Goal: Task Accomplishment & Management: Manage account settings

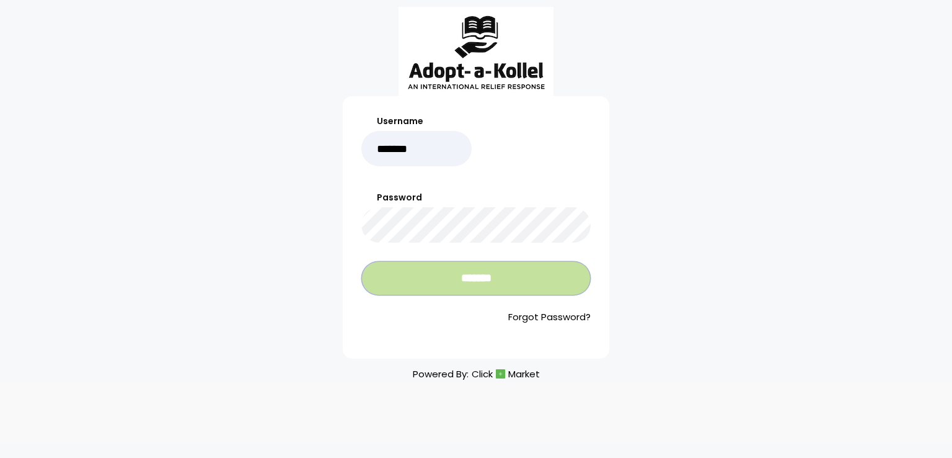
click at [435, 287] on input "*******" at bounding box center [475, 278] width 229 height 34
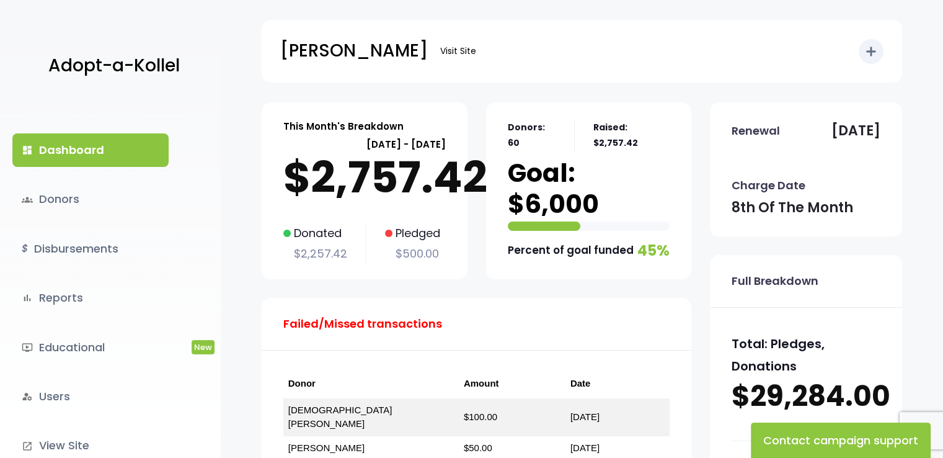
scroll to position [89, 0]
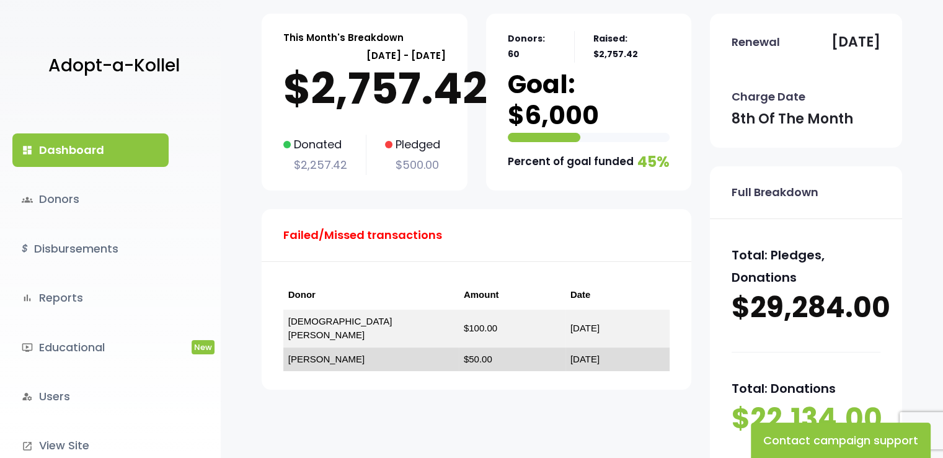
click at [320, 353] on link "[PERSON_NAME]" at bounding box center [326, 358] width 76 height 11
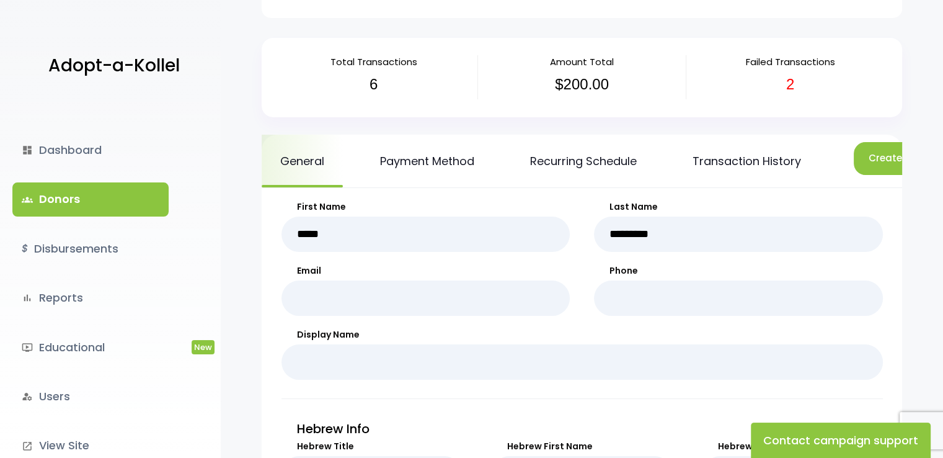
scroll to position [65, 0]
click at [454, 159] on link "Payment Method" at bounding box center [426, 160] width 131 height 53
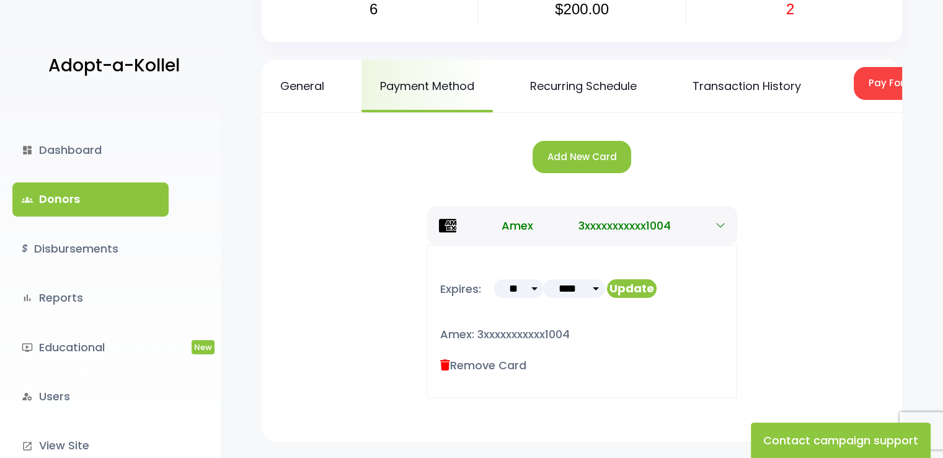
scroll to position [141, 0]
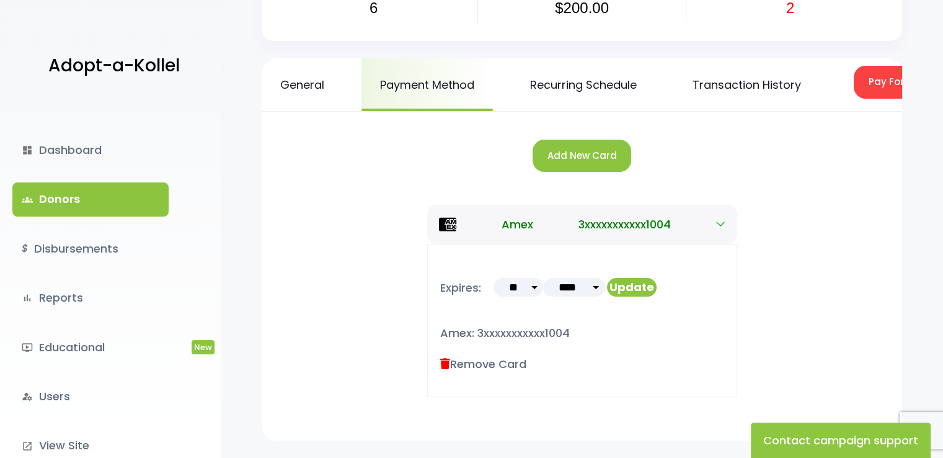
drag, startPoint x: 952, startPoint y: 120, endPoint x: 951, endPoint y: 209, distance: 88.7
click at [942, 209] on html "Adopt-a-Kollel dashboard Dashboard groups Donors $ Disbursements bar_chart Repo…" at bounding box center [471, 202] width 943 height 686
click at [570, 164] on button "Add New Card" at bounding box center [582, 156] width 99 height 33
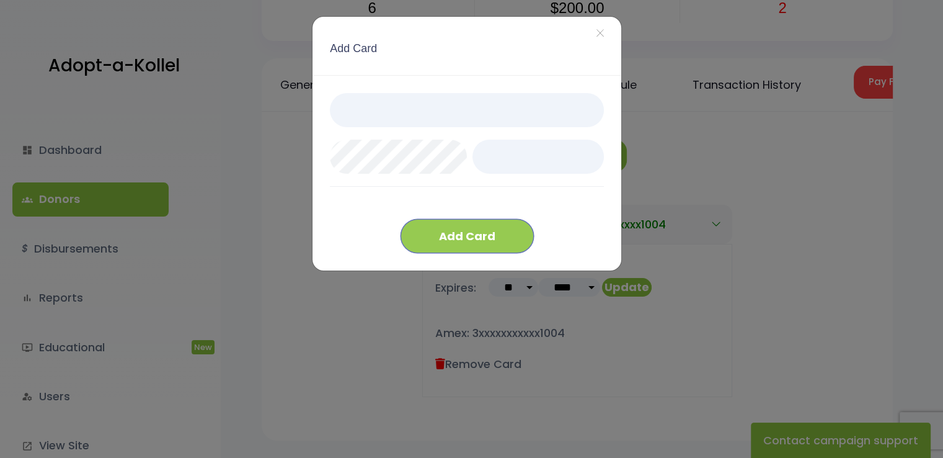
click at [500, 233] on button "Add Card" at bounding box center [467, 236] width 133 height 34
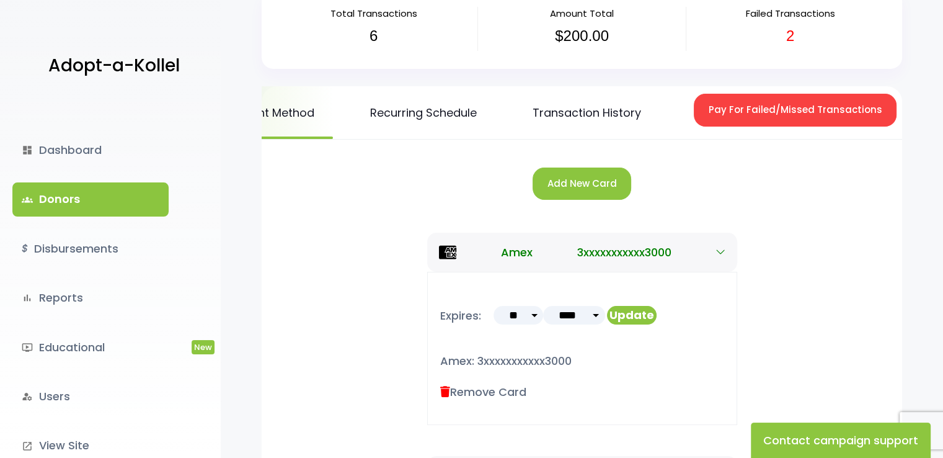
scroll to position [0, 162]
click at [786, 108] on button "Pay For Failed/Missed Transactions" at bounding box center [793, 110] width 203 height 33
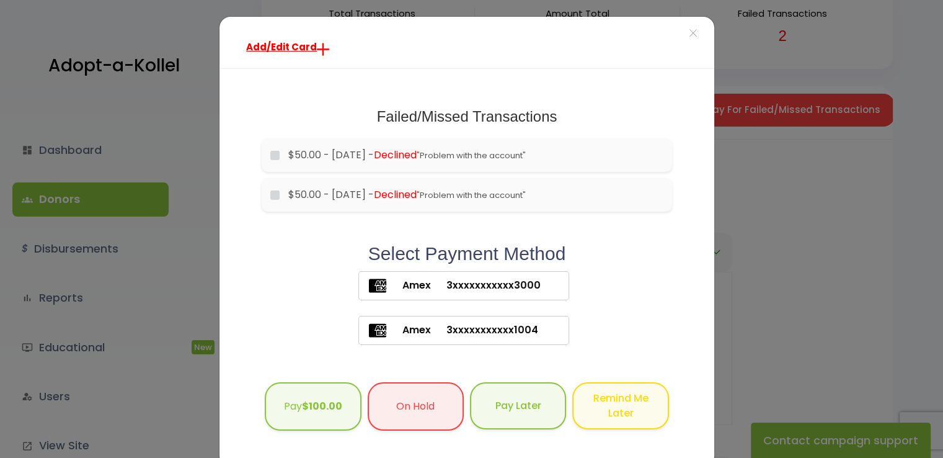
click at [494, 288] on span "3xxxxxxxxxxx3000" at bounding box center [486, 285] width 110 height 15
click at [318, 407] on b "$100.00" at bounding box center [322, 404] width 40 height 14
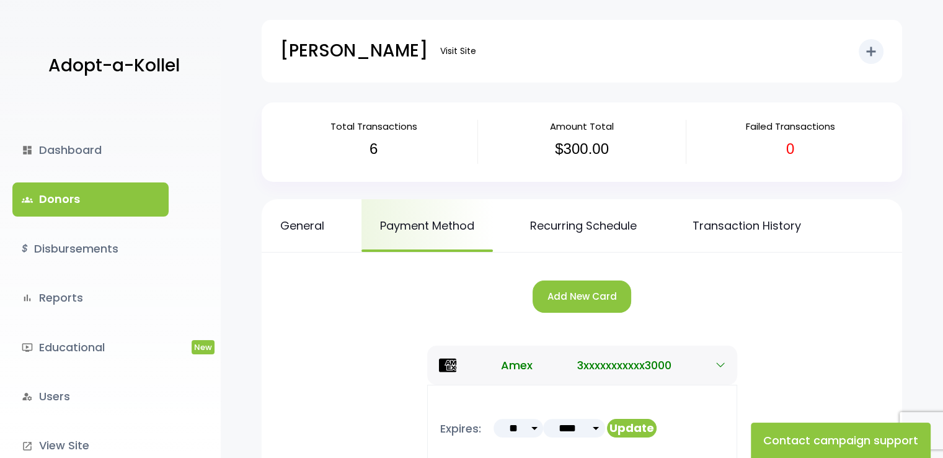
scroll to position [53, 0]
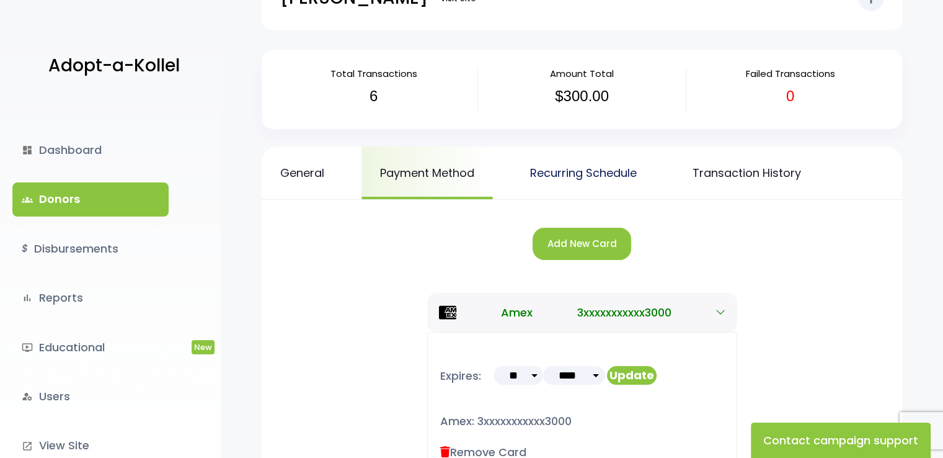
click at [601, 174] on link "Recurring Schedule" at bounding box center [584, 172] width 144 height 53
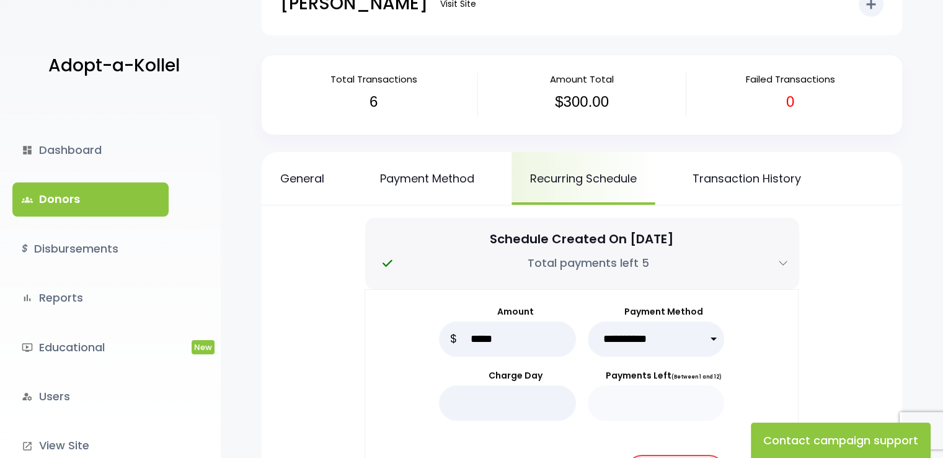
scroll to position [33, 0]
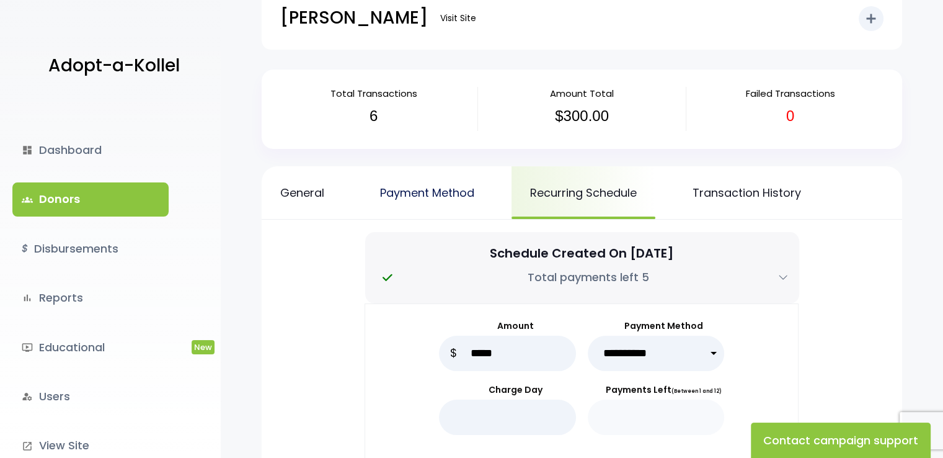
click at [455, 192] on link "Payment Method" at bounding box center [426, 192] width 131 height 53
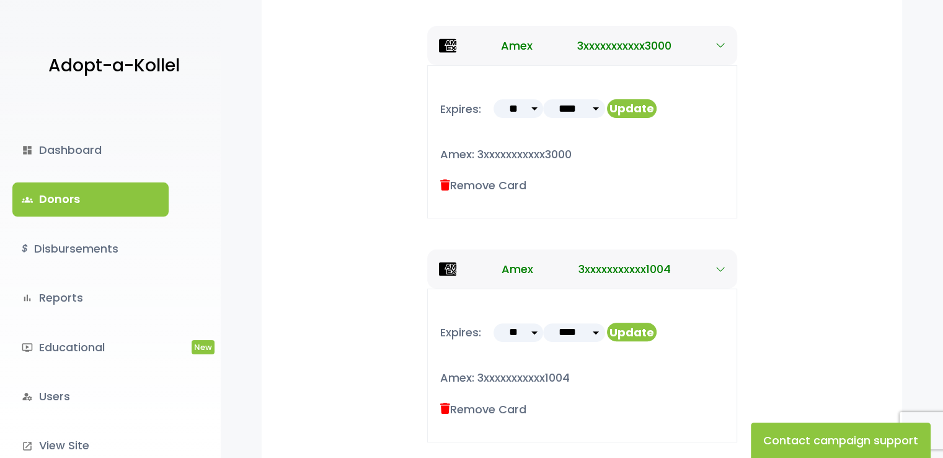
scroll to position [325, 0]
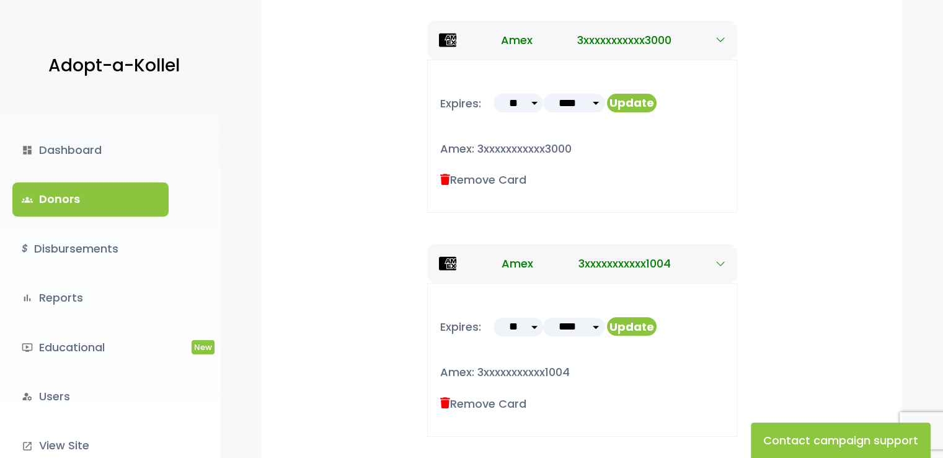
click at [496, 402] on label "Remove Card" at bounding box center [483, 403] width 86 height 17
click at [443, 399] on icon at bounding box center [445, 402] width 10 height 11
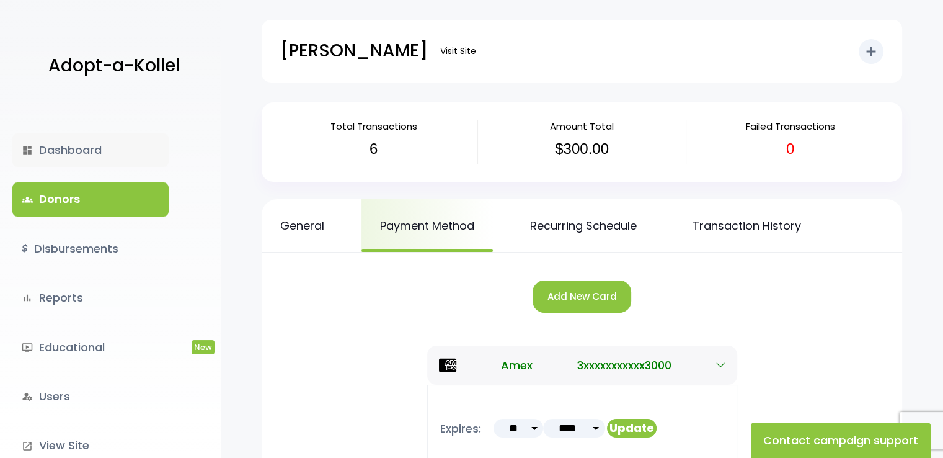
click at [89, 148] on link "dashboard Dashboard" at bounding box center [90, 149] width 156 height 33
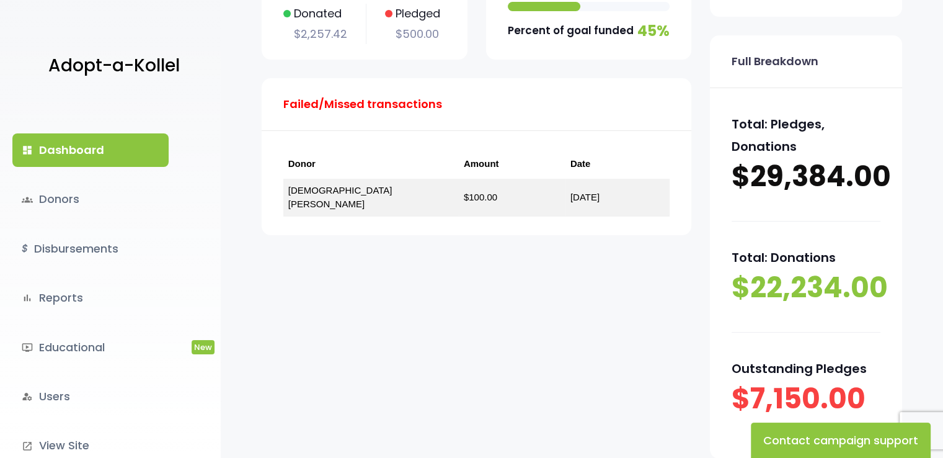
scroll to position [64, 0]
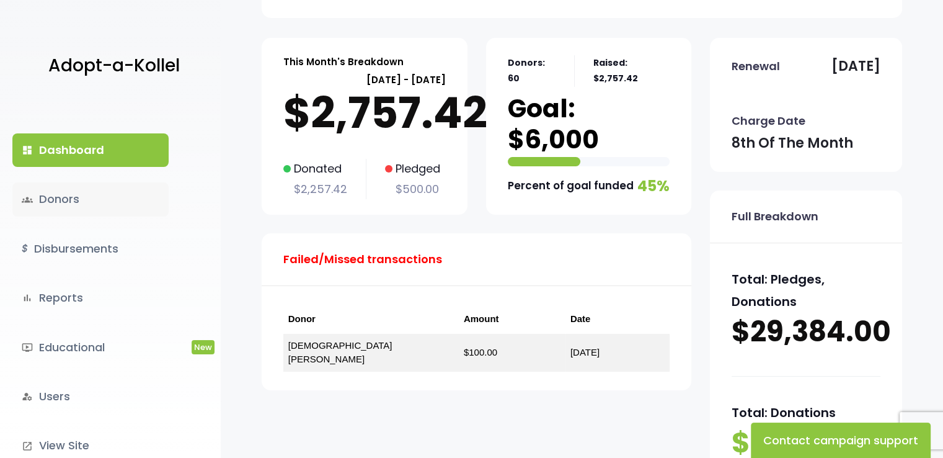
click at [120, 210] on link "groups Donors" at bounding box center [90, 198] width 156 height 33
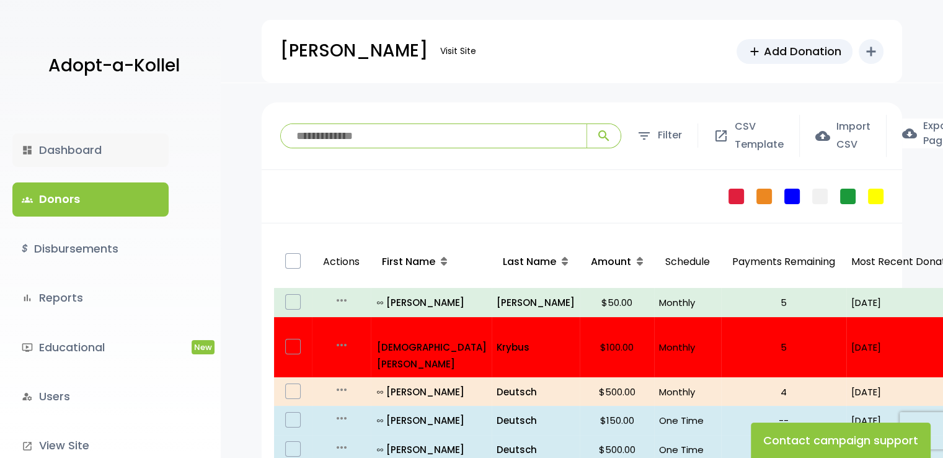
click at [89, 143] on link "dashboard Dashboard" at bounding box center [90, 149] width 156 height 33
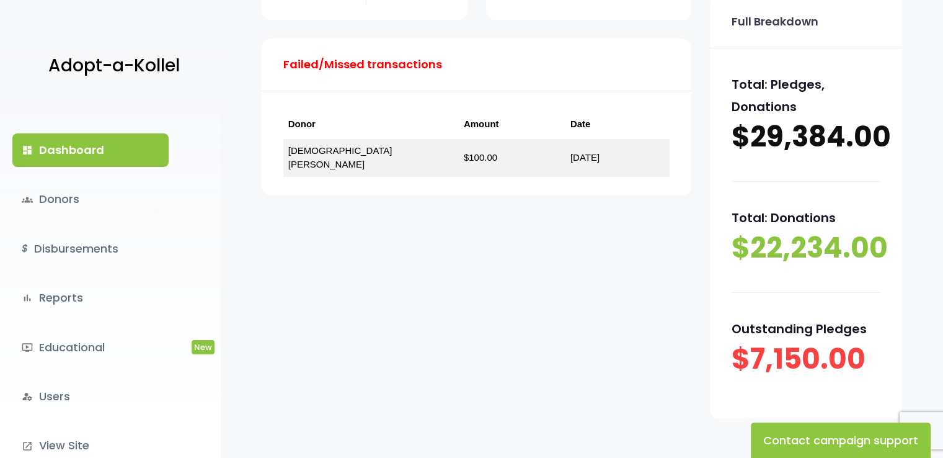
scroll to position [345, 0]
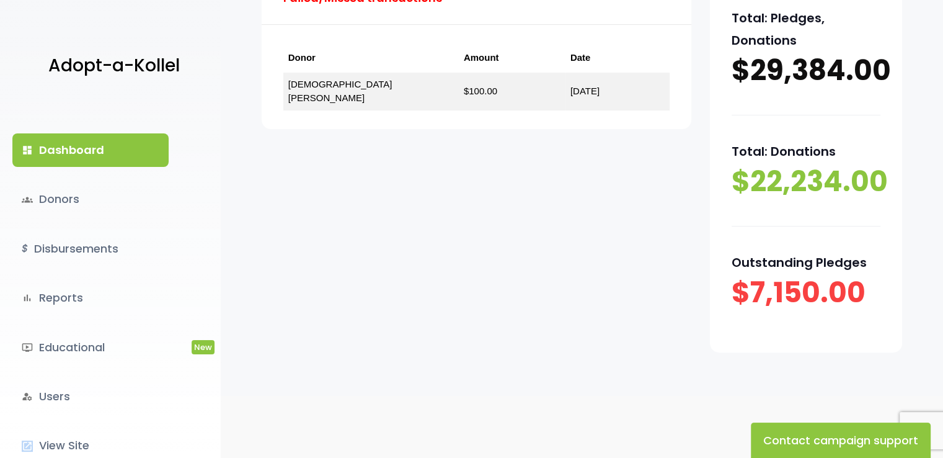
drag, startPoint x: 219, startPoint y: 402, endPoint x: 218, endPoint y: 433, distance: 31.0
click at [218, 433] on div "dashboard Dashboard groups Donors $ Disbursements bar_chart Reports ondemand_vi…" at bounding box center [110, 279] width 221 height 355
click at [211, 427] on div "dashboard Dashboard groups Donors $ Disbursements bar_chart Reports ondemand_vi…" at bounding box center [110, 279] width 221 height 355
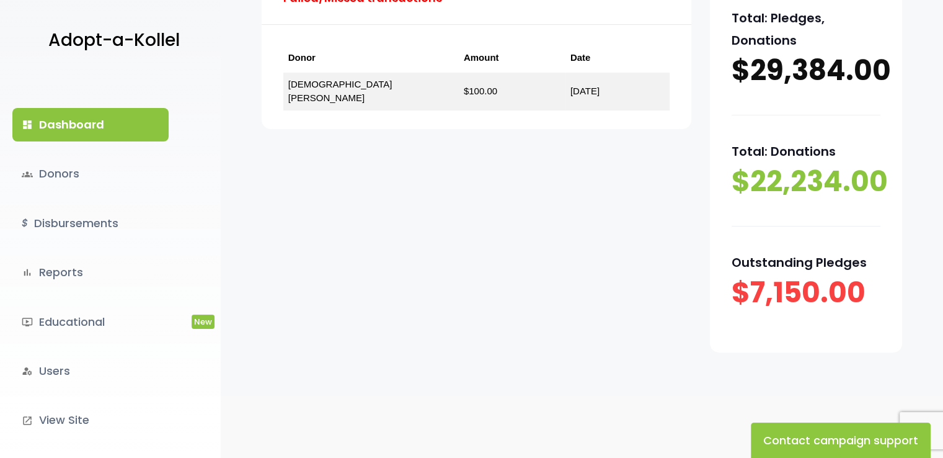
scroll to position [50, 0]
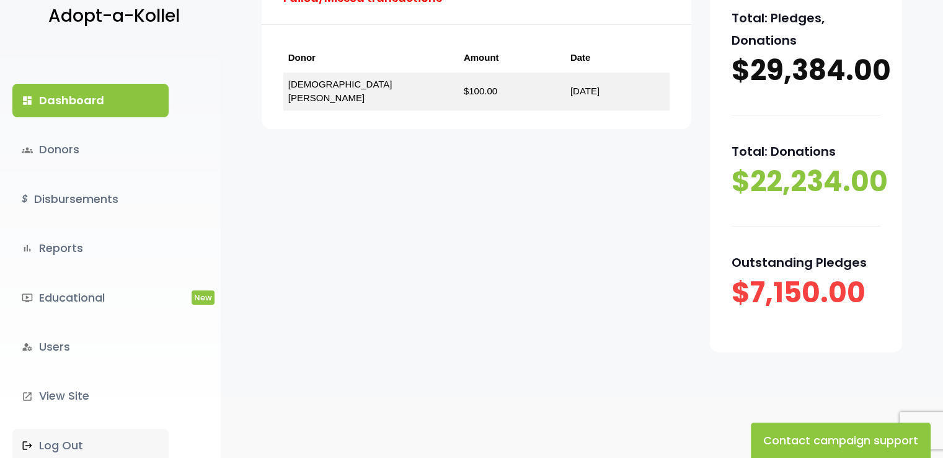
click at [118, 437] on link ".st0 { fill: none; } Log Out" at bounding box center [90, 444] width 156 height 33
